Goal: Task Accomplishment & Management: Use online tool/utility

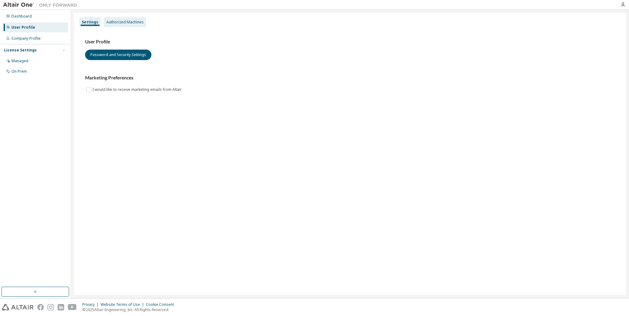
click at [118, 22] on div "Authorized Machines" at bounding box center [124, 22] width 37 height 5
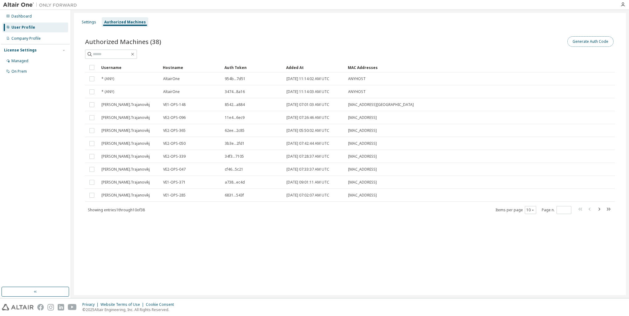
click at [577, 39] on button "Generate Auth Code" at bounding box center [590, 41] width 46 height 10
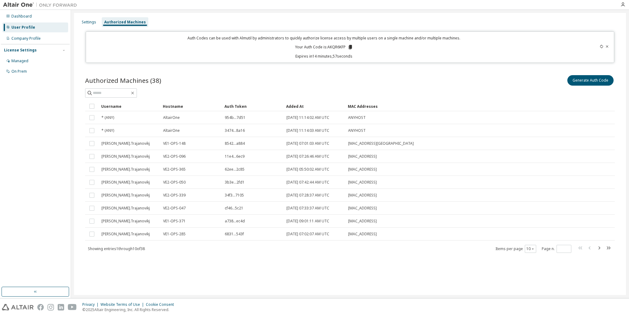
click at [336, 45] on p "Your Auth Code is: AKQR6KFP" at bounding box center [324, 47] width 58 height 6
copy p "AKQR6KFP"
